Goal: Task Accomplishment & Management: Manage account settings

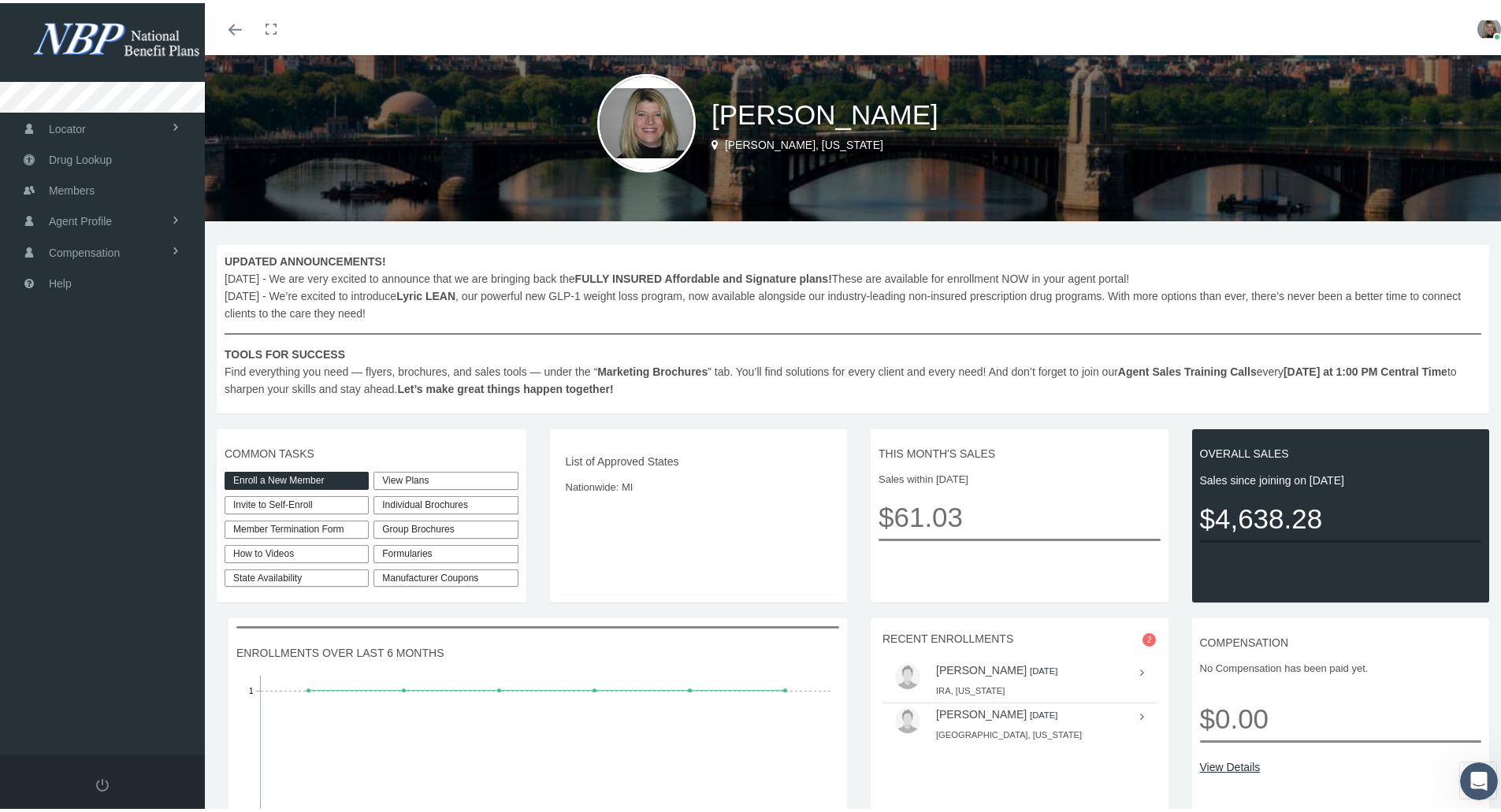
scroll to position [70, 0]
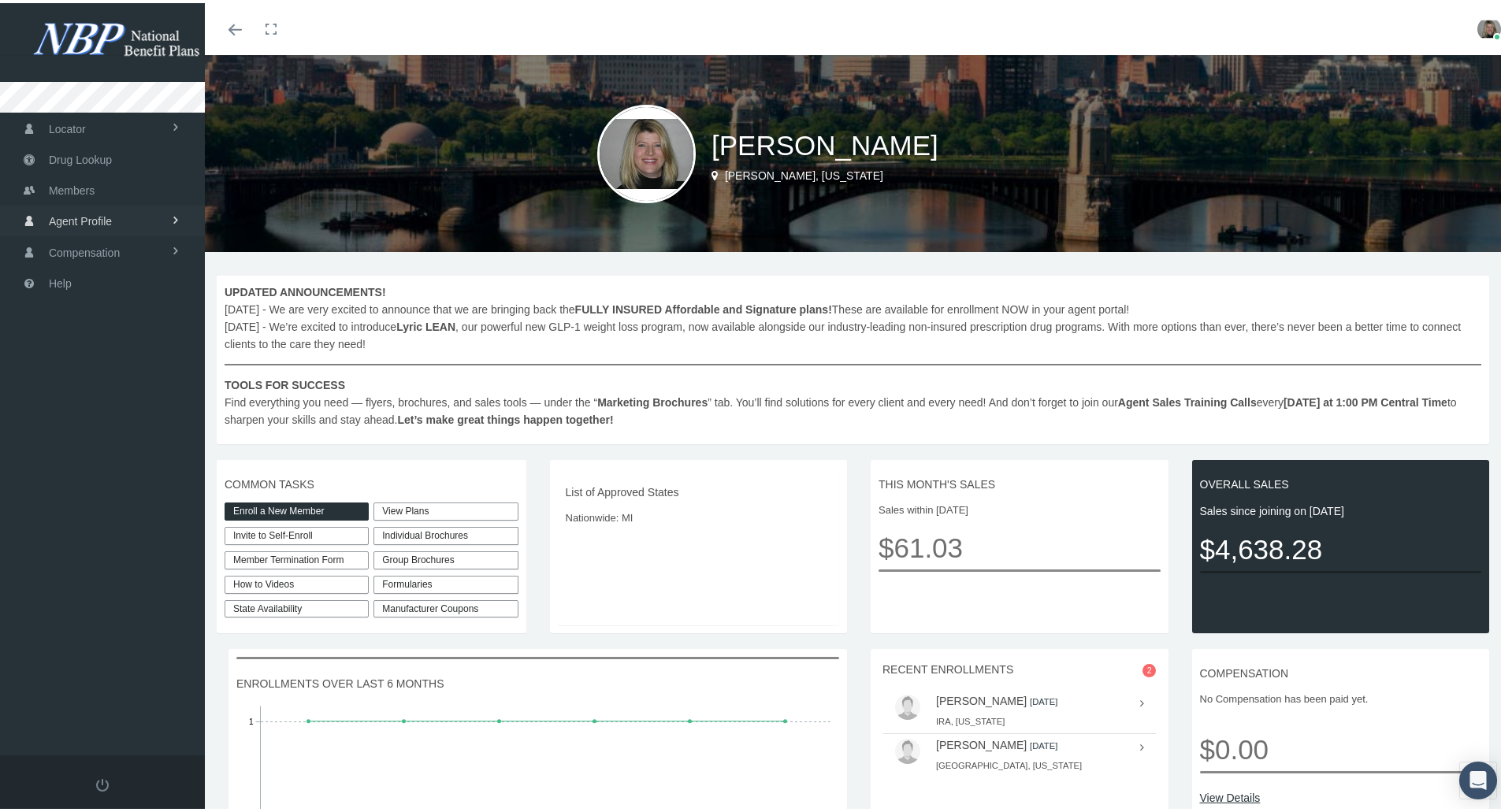
click at [81, 218] on span "Agent Profile" at bounding box center [80, 218] width 63 height 30
click at [66, 250] on span "View" at bounding box center [57, 252] width 23 height 27
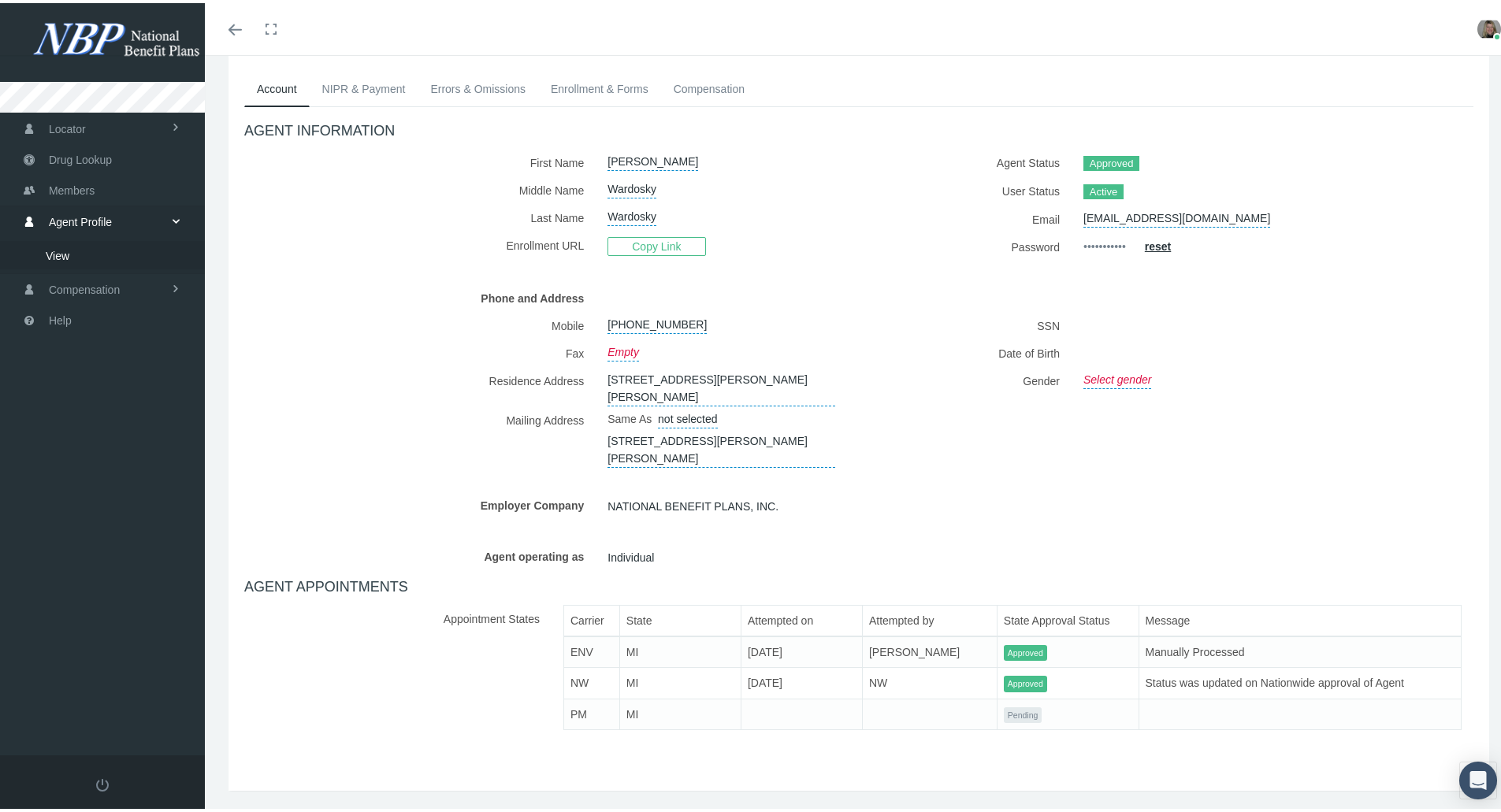
scroll to position [111, 0]
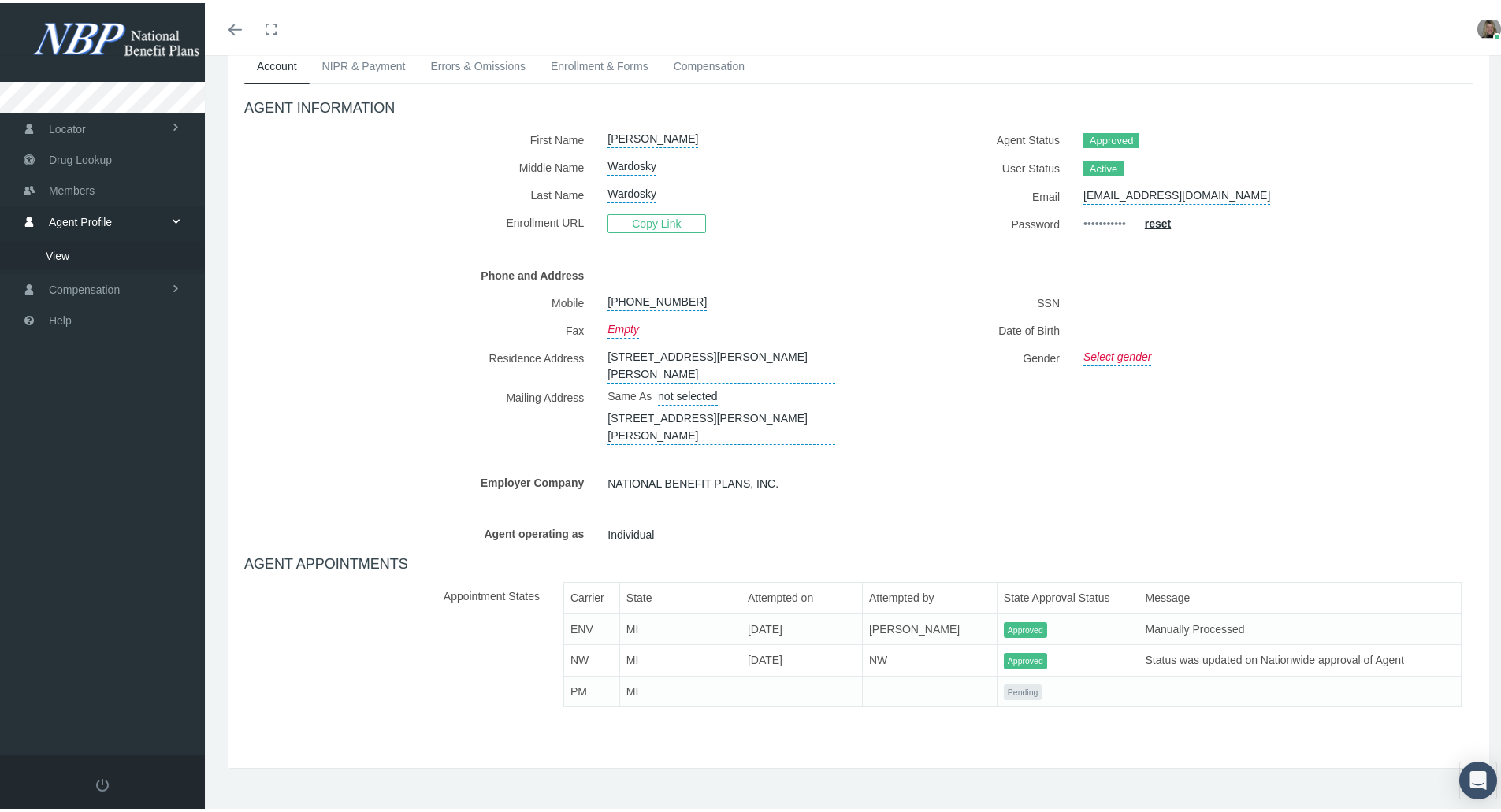
click at [1115, 352] on link "Select gender" at bounding box center [1117, 351] width 68 height 22
click at [1132, 356] on select "[DEMOGRAPHIC_DATA] [DEMOGRAPHIC_DATA]" at bounding box center [1163, 355] width 159 height 28
select select "F"
click at [1083, 341] on select "[DEMOGRAPHIC_DATA] [DEMOGRAPHIC_DATA]" at bounding box center [1163, 355] width 159 height 28
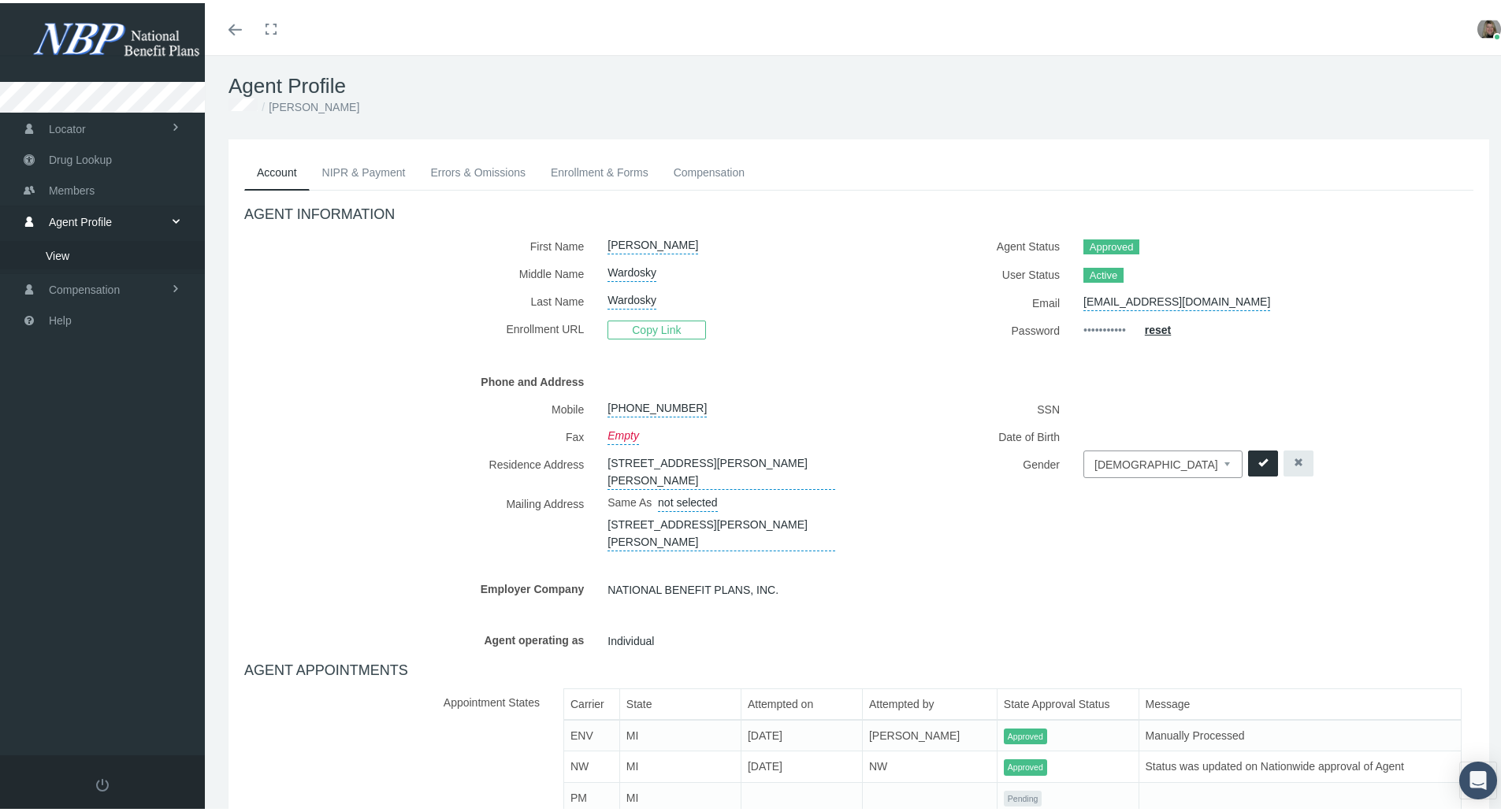
scroll to position [0, 0]
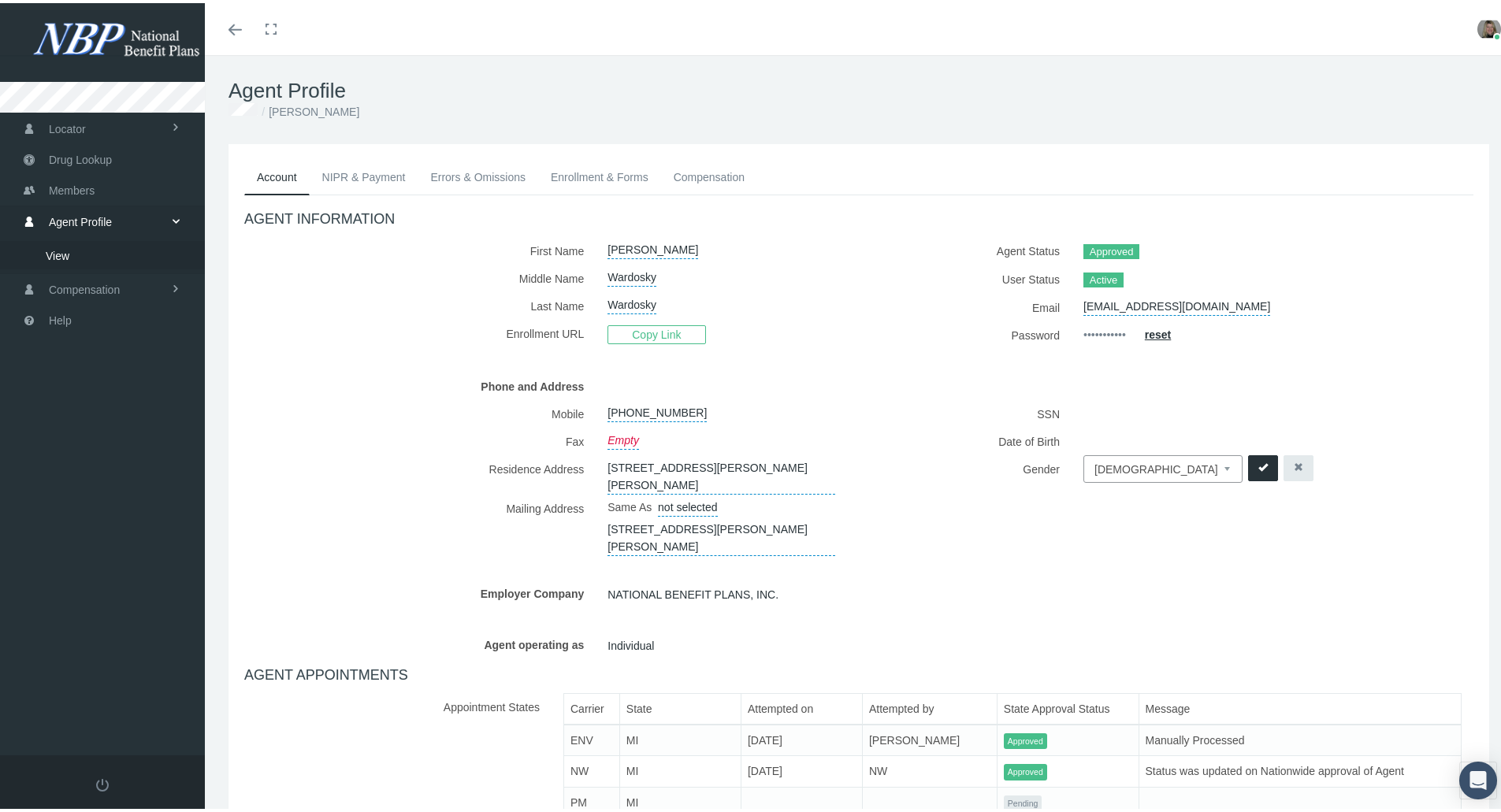
click at [449, 174] on link "Errors & Omissions" at bounding box center [478, 174] width 121 height 35
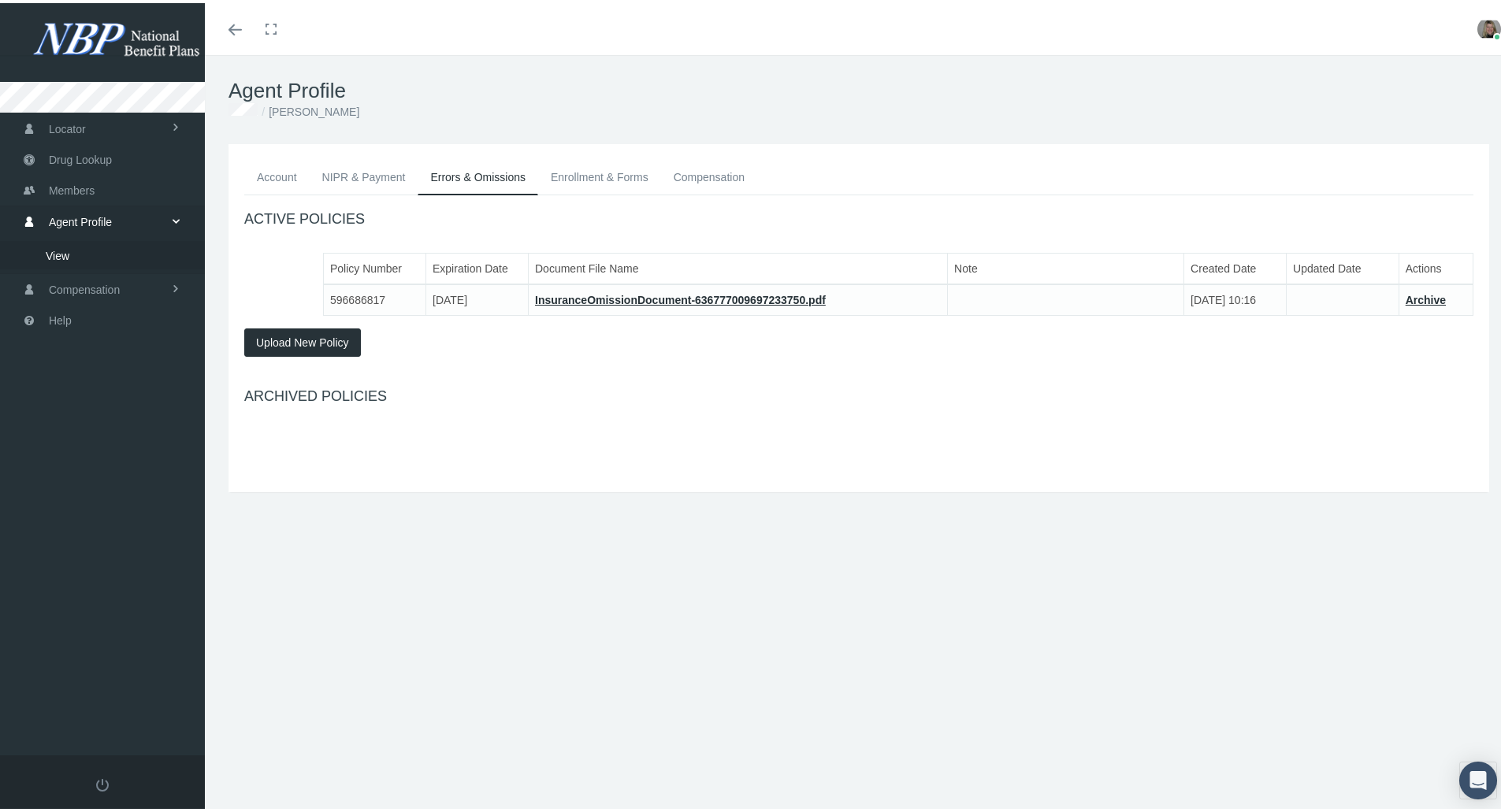
click at [302, 338] on span "Upload New Policy" at bounding box center [302, 340] width 93 height 13
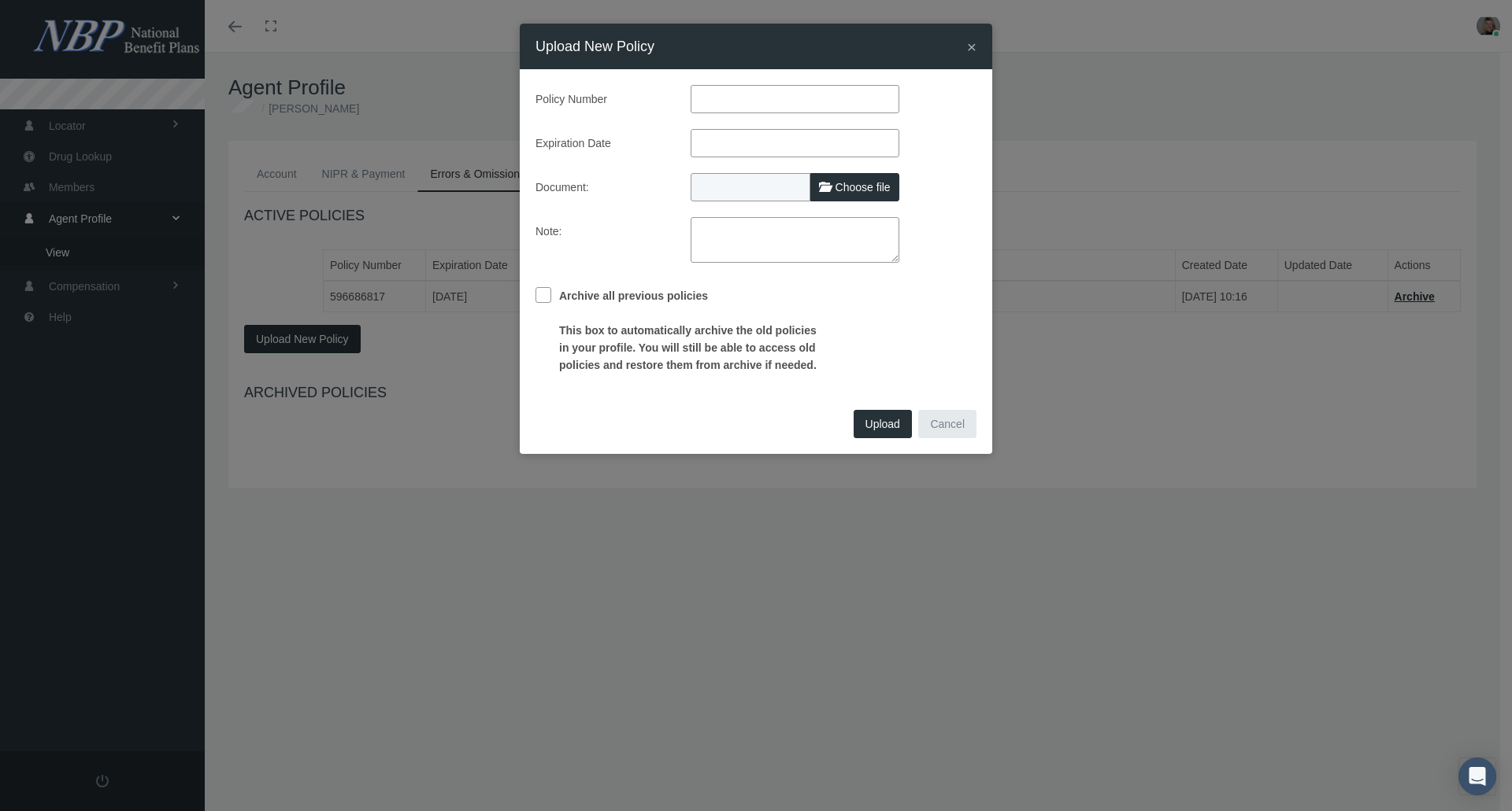
click at [841, 187] on span "Choose file" at bounding box center [863, 188] width 55 height 13
click at [841, 187] on input "Choose file" at bounding box center [795, 184] width 209 height 22
type input "C:\fakepath\E&O cert 2025.pdf"
type input "E&O cert 2025.pdf"
click at [881, 420] on span "Upload" at bounding box center [883, 425] width 35 height 13
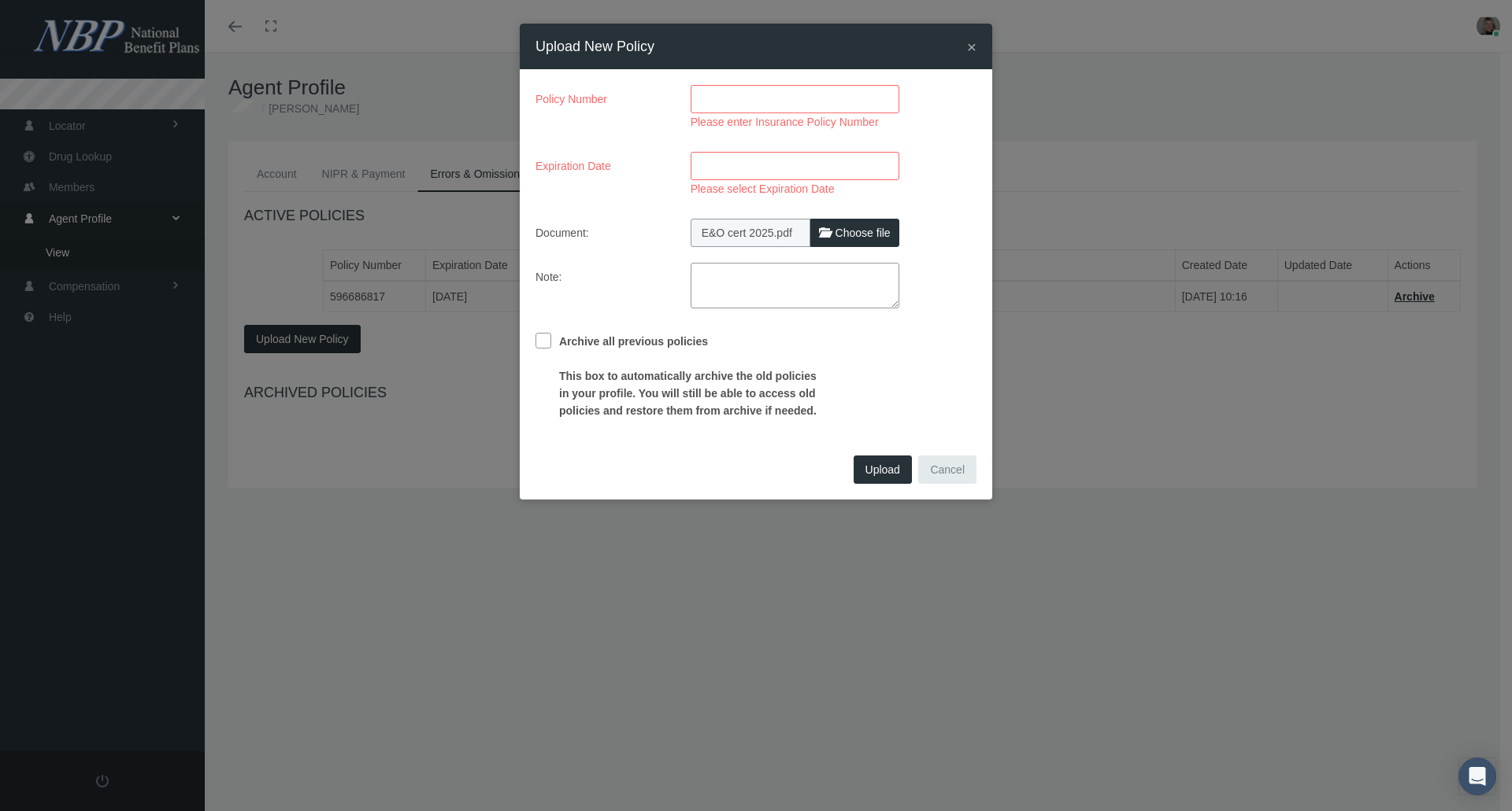
click at [729, 103] on input "Please enter Insurance Policy Number" at bounding box center [795, 99] width 209 height 28
click at [837, 239] on label "Choose file" at bounding box center [854, 233] width 89 height 28
click at [837, 239] on input "Choose file" at bounding box center [795, 230] width 209 height 22
type input "C:\fakepath\E&O coverage cert for 2025.pdf"
type input "E&O coverage cert for 2025.pdf"
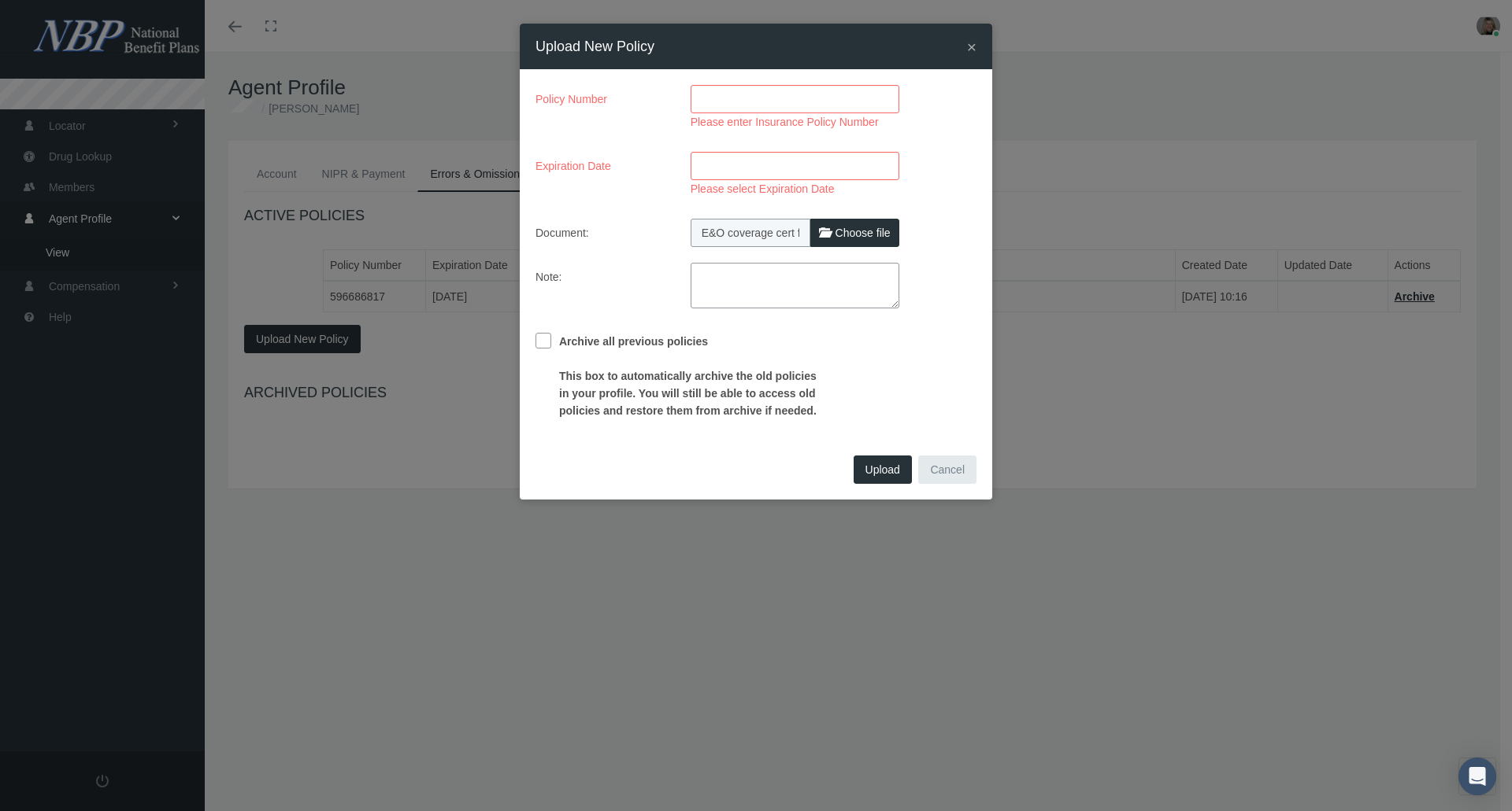
click at [745, 94] on input "Please enter Insurance Policy Number" at bounding box center [795, 99] width 209 height 28
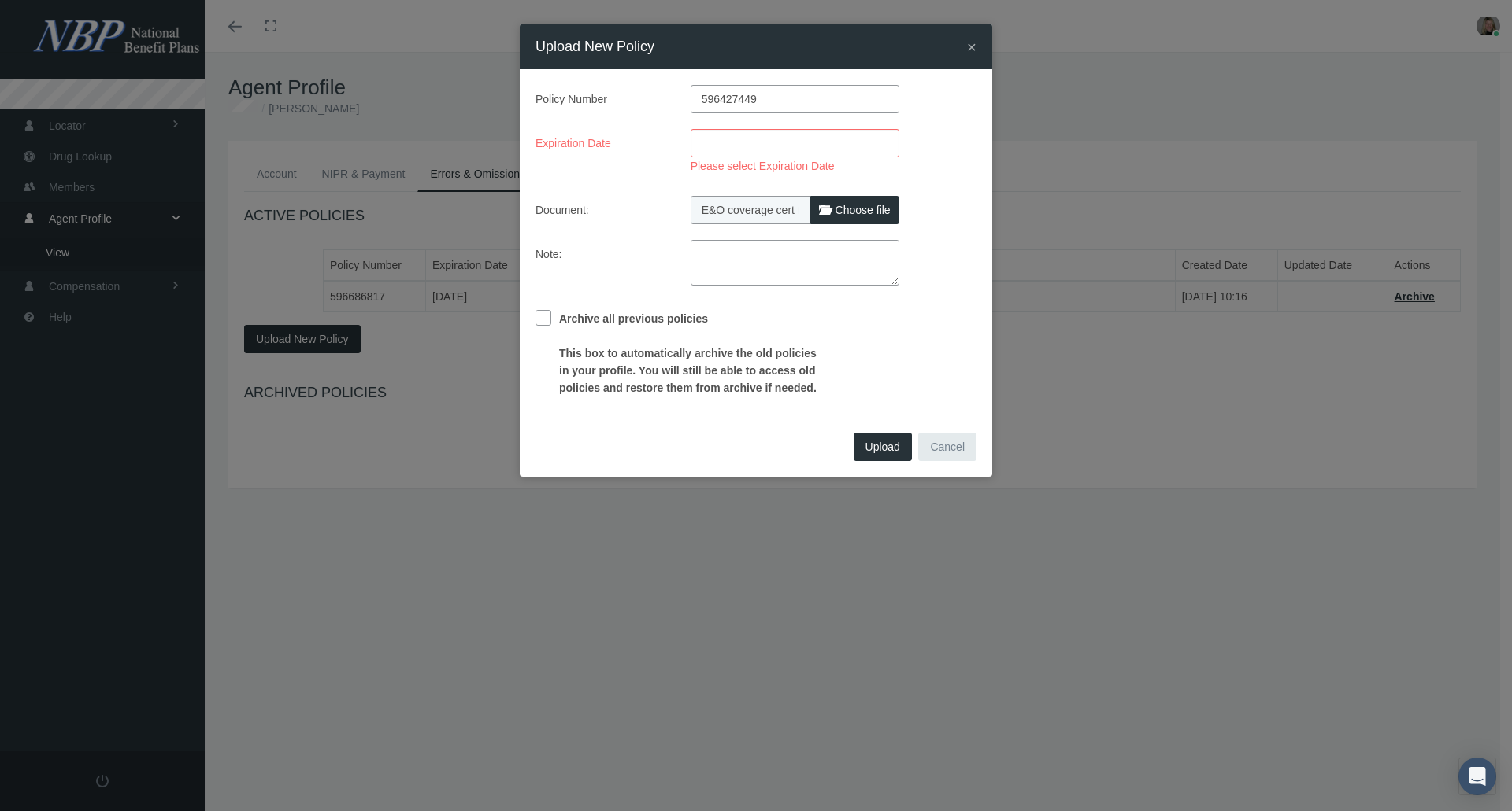
type input "596427449"
click at [724, 144] on input "Please select Expiration Date" at bounding box center [795, 143] width 209 height 28
click at [921, 327] on div "Archive all previous policies This box to automatically archive the old policie…" at bounding box center [756, 349] width 464 height 95
click at [778, 142] on input "[DATE]" at bounding box center [795, 143] width 209 height 28
type input "1"
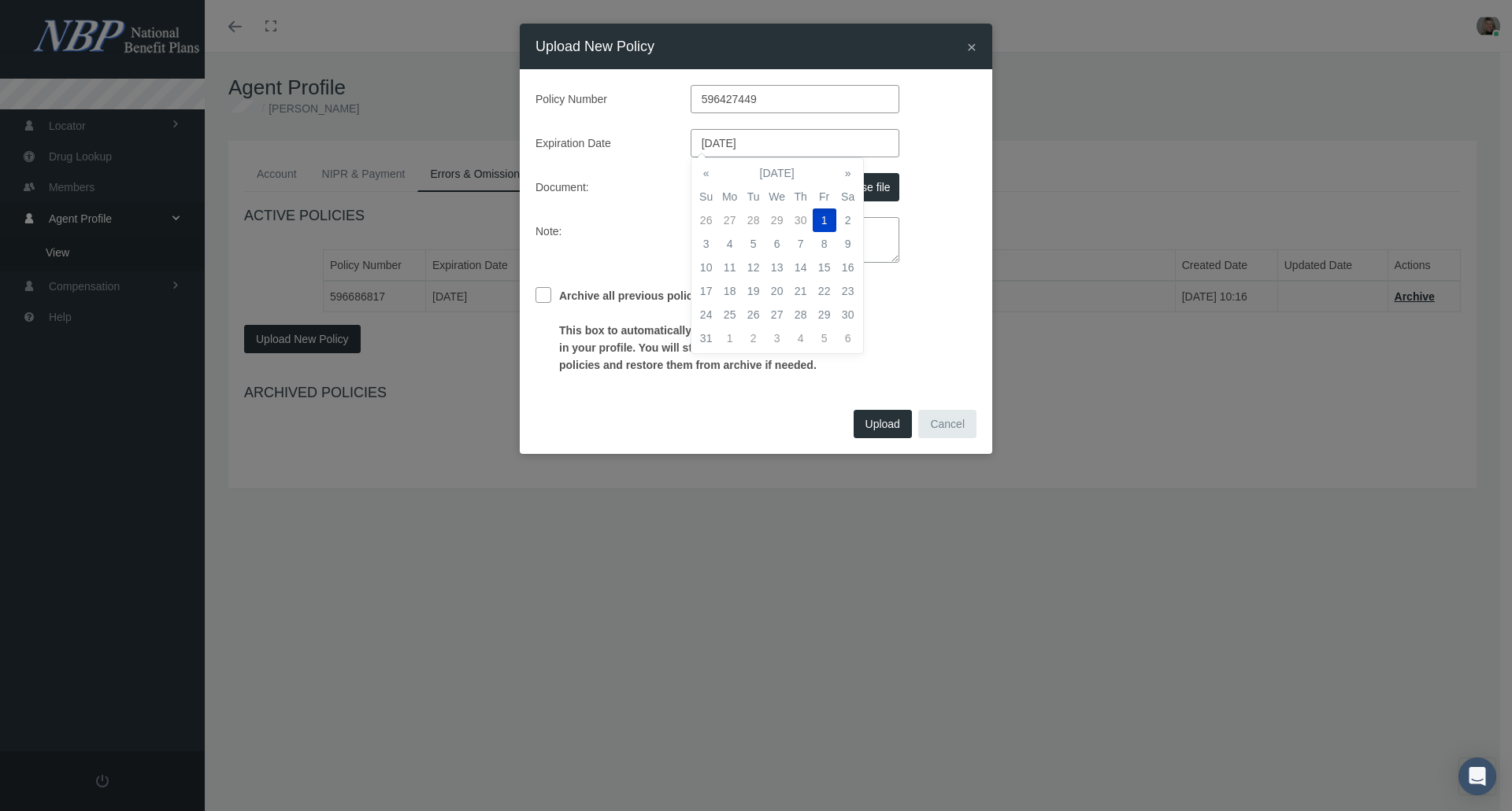
type input "[DATE]"
click at [932, 332] on div "Archive all previous policies This box to automatically archive the old policie…" at bounding box center [756, 327] width 464 height 95
click at [548, 297] on input "Archive all previous policies This box to automatically archive the old policie…" at bounding box center [543, 294] width 15 height 15
checkbox input "true"
click at [877, 425] on span "Upload" at bounding box center [883, 425] width 35 height 13
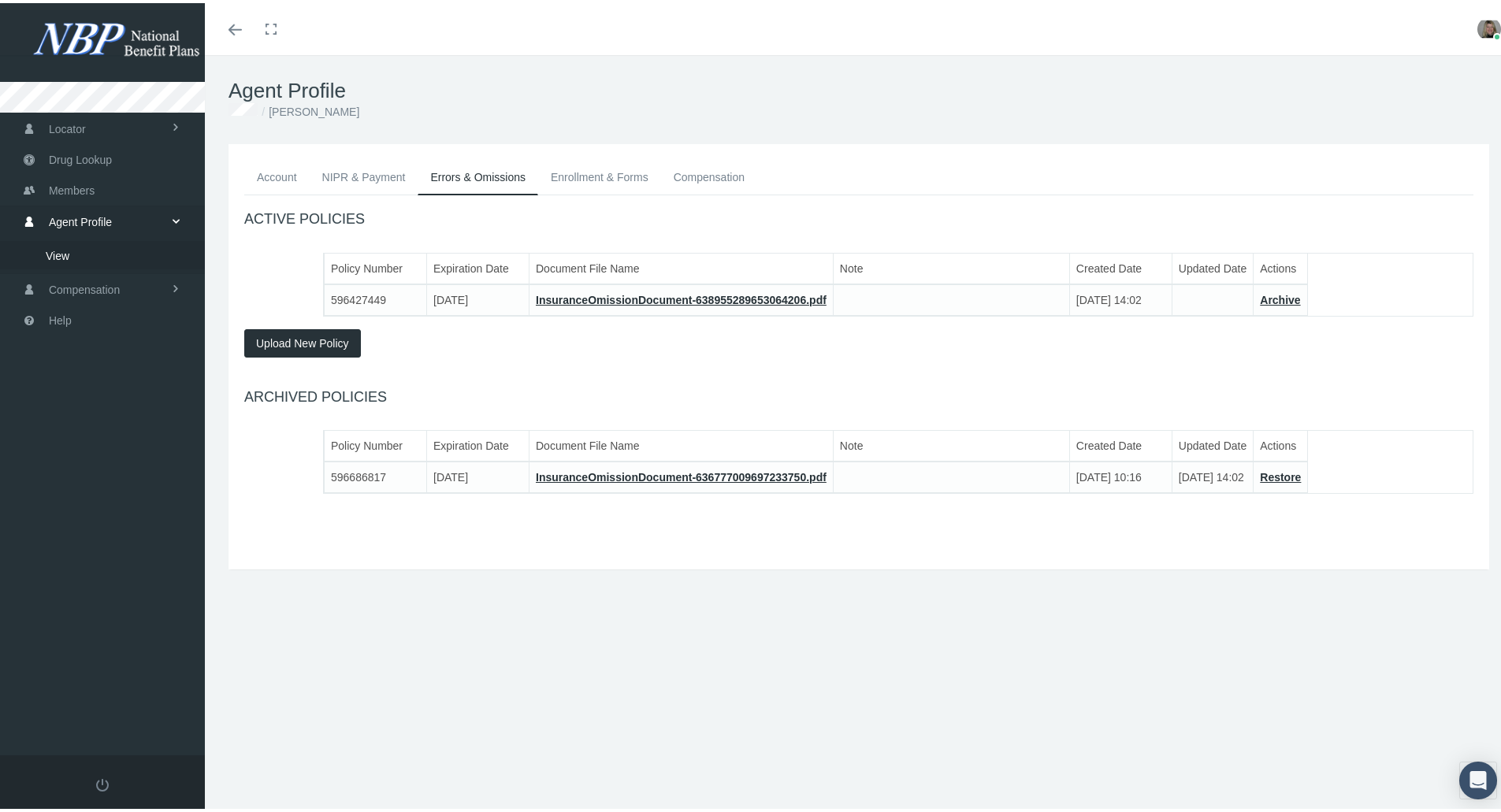
click at [607, 176] on link "Enrollment & Forms" at bounding box center [600, 174] width 123 height 35
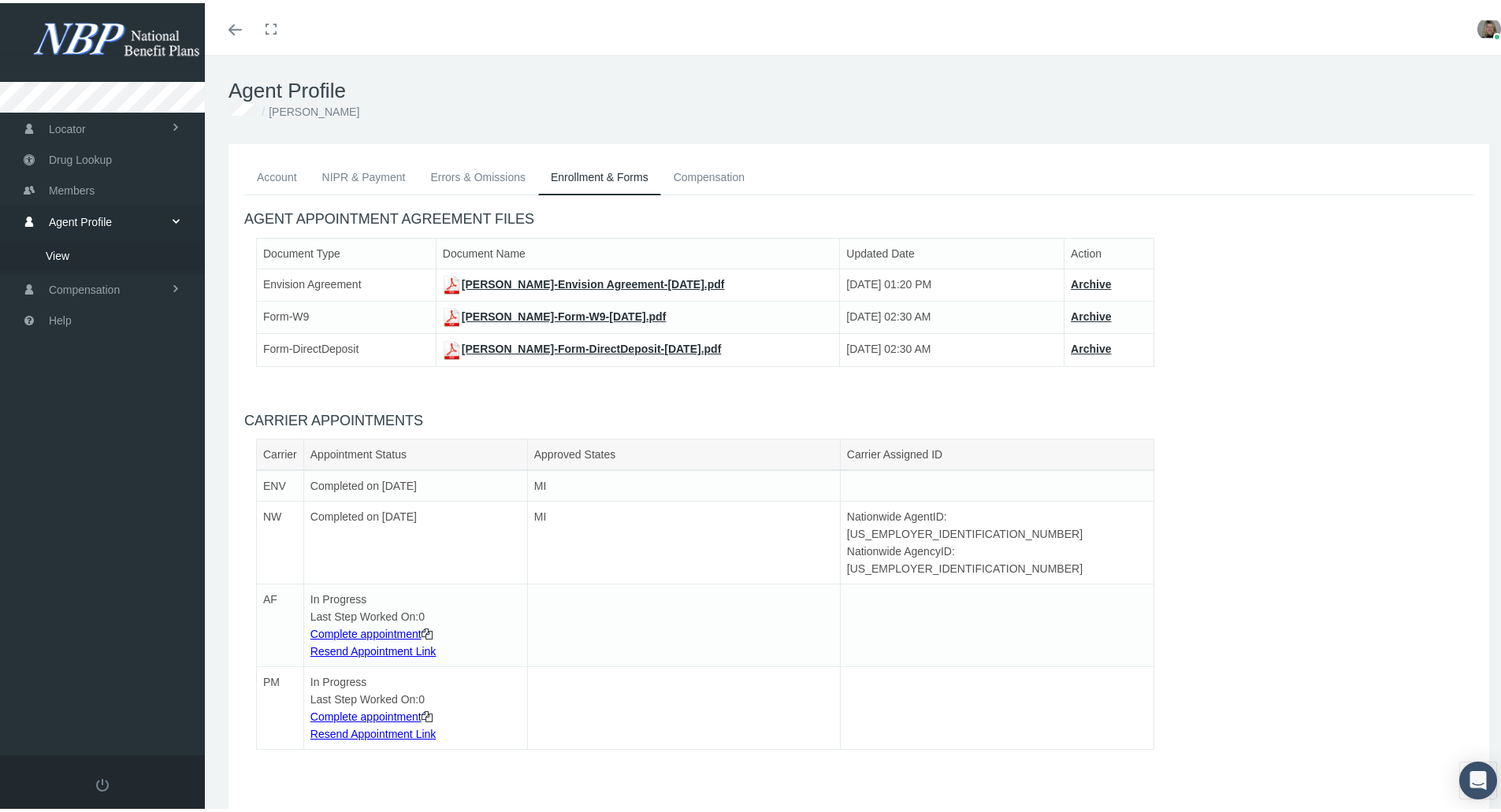
click at [368, 170] on link "NIPR & Payment" at bounding box center [364, 174] width 108 height 35
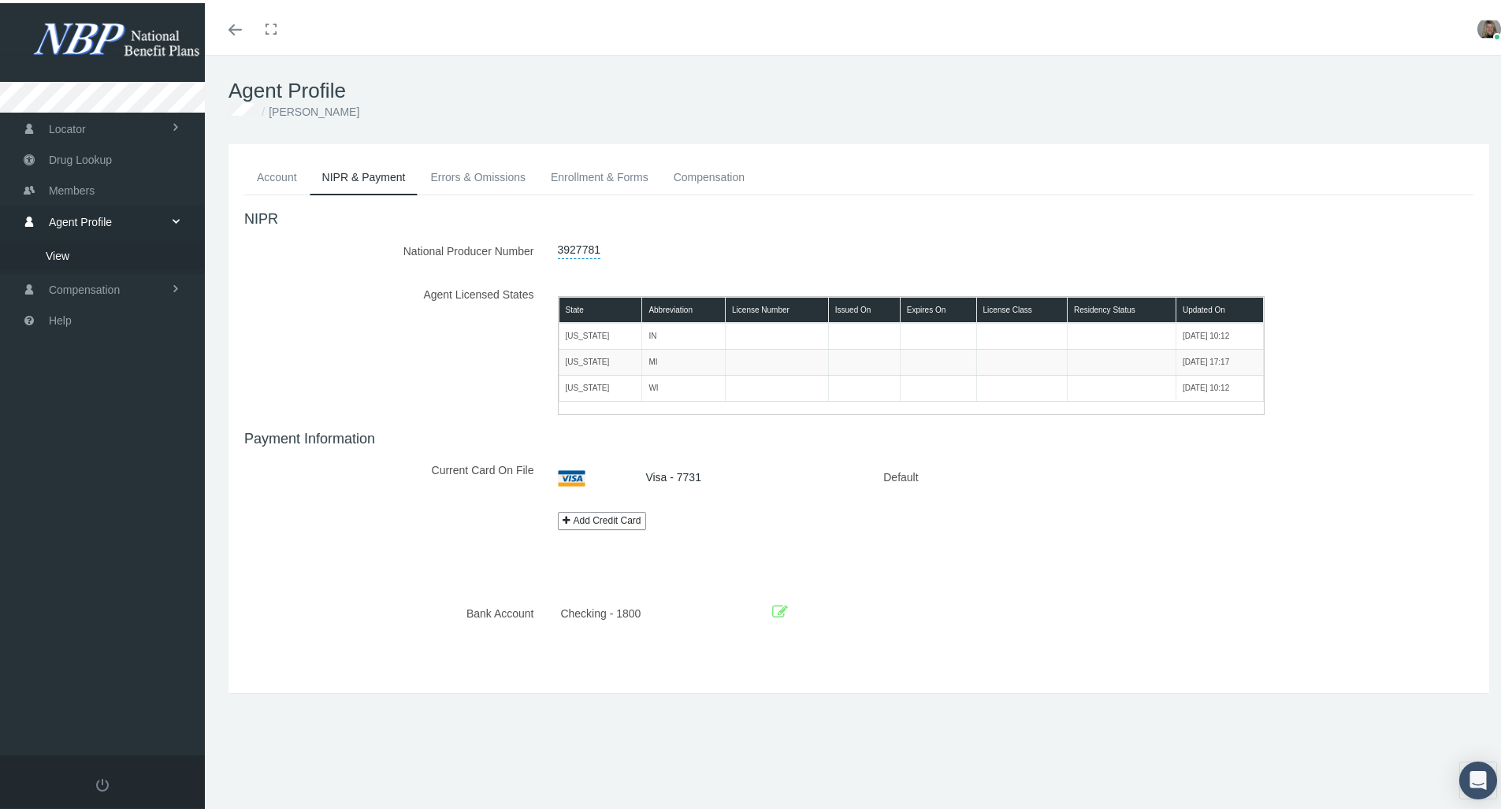
click at [274, 174] on link "Account" at bounding box center [277, 174] width 66 height 35
